Goal: Download file/media

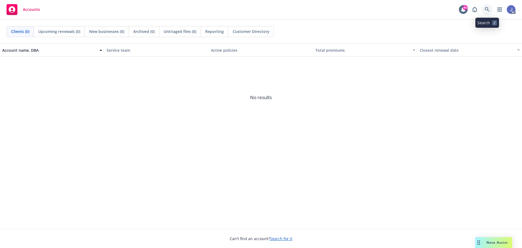
click at [488, 11] on icon at bounding box center [487, 9] width 5 height 5
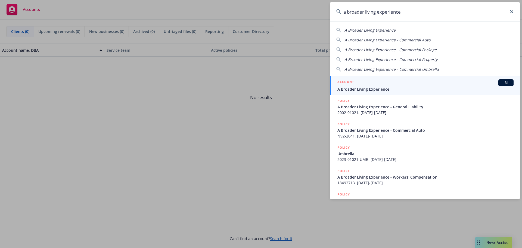
type input "a broader living experience"
click at [404, 82] on div "ACCOUNT BI" at bounding box center [426, 82] width 176 height 7
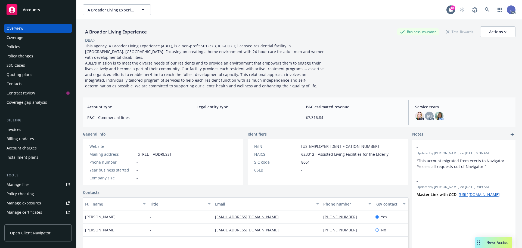
click at [21, 47] on div "Policies" at bounding box center [38, 46] width 63 height 9
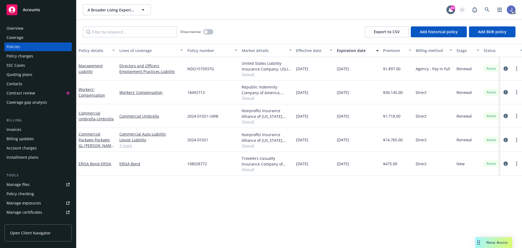
click at [505, 91] on icon "circleInformation" at bounding box center [506, 92] width 4 height 4
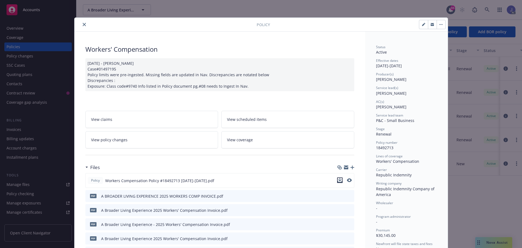
click at [340, 181] on icon "download file" at bounding box center [340, 180] width 4 height 4
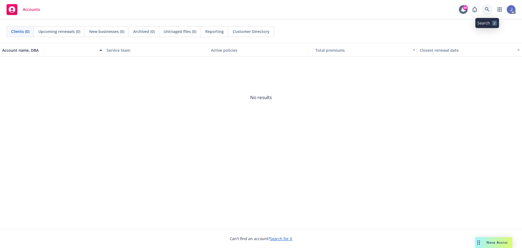
click at [487, 11] on icon at bounding box center [487, 9] width 5 height 5
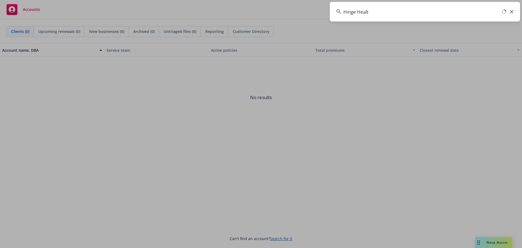
type input "Hinge Health"
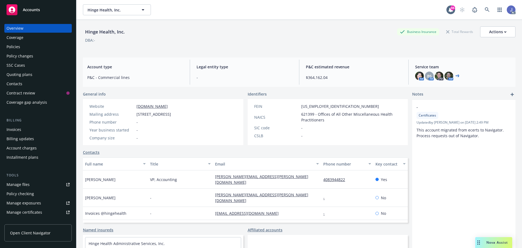
click at [25, 48] on div "Policies" at bounding box center [38, 46] width 63 height 9
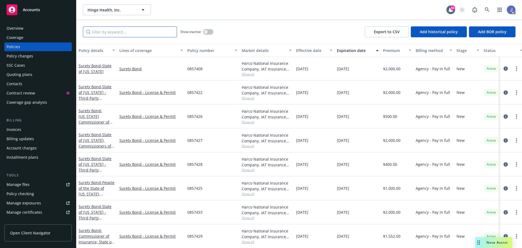
click at [129, 31] on input "Filter by keyword..." at bounding box center [130, 31] width 94 height 11
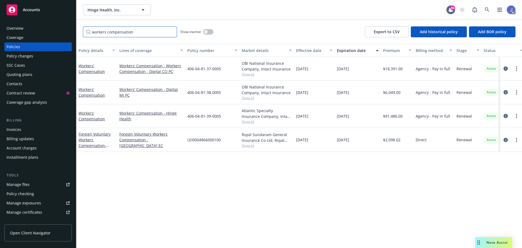
type input "workers compensation"
click at [151, 114] on link "Workers' Compensation - Hinge Health" at bounding box center [151, 115] width 64 height 11
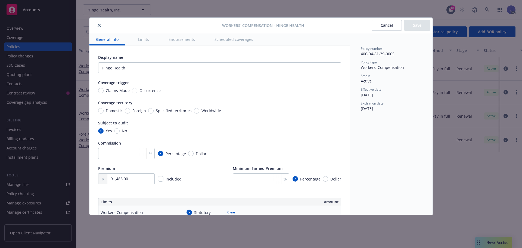
click at [100, 26] on icon "close" at bounding box center [99, 25] width 3 height 3
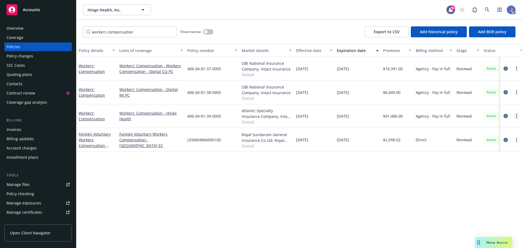
click at [518, 116] on link "more" at bounding box center [517, 116] width 7 height 7
click at [382, 120] on div "$91,486.00" at bounding box center [397, 116] width 33 height 24
click at [505, 115] on icon "circleInformation" at bounding box center [506, 116] width 4 height 4
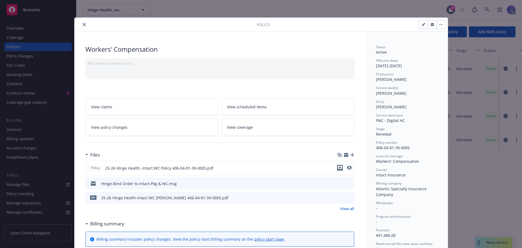
click at [338, 168] on icon "download file" at bounding box center [340, 167] width 4 height 4
